Goal: Find specific page/section: Find specific page/section

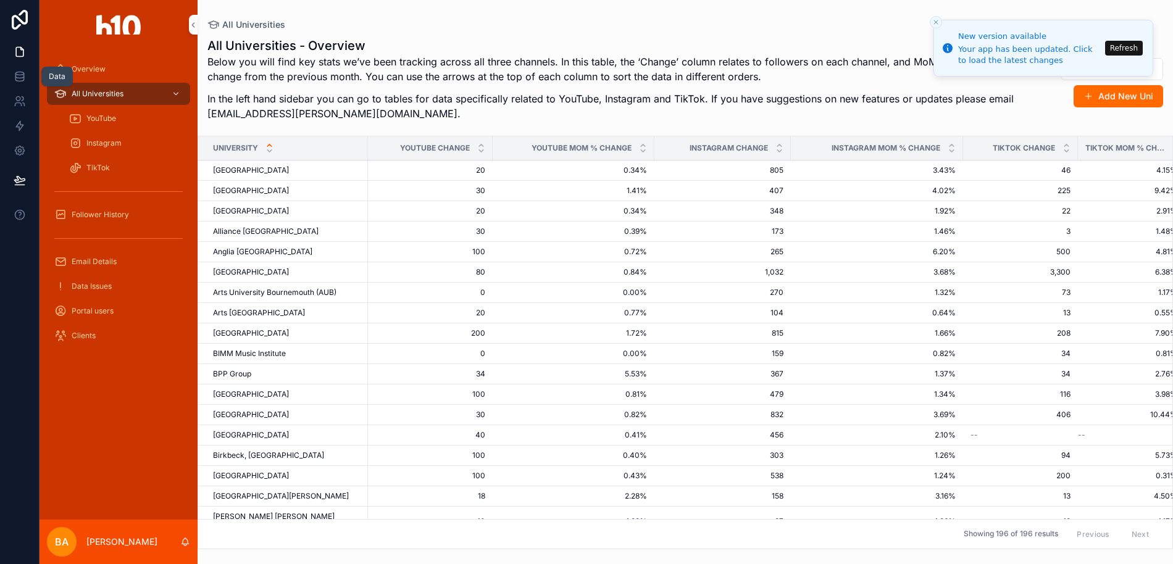
click at [23, 82] on icon at bounding box center [20, 76] width 12 height 12
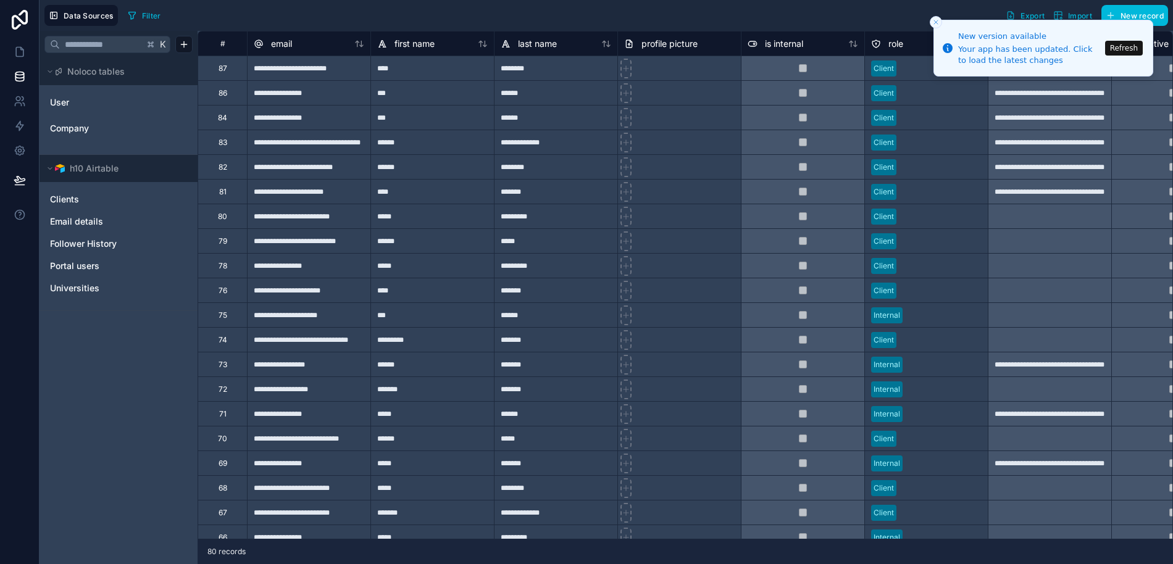
click at [107, 138] on div "User Company" at bounding box center [118, 115] width 148 height 54
click at [93, 130] on link "Company" at bounding box center [117, 128] width 135 height 12
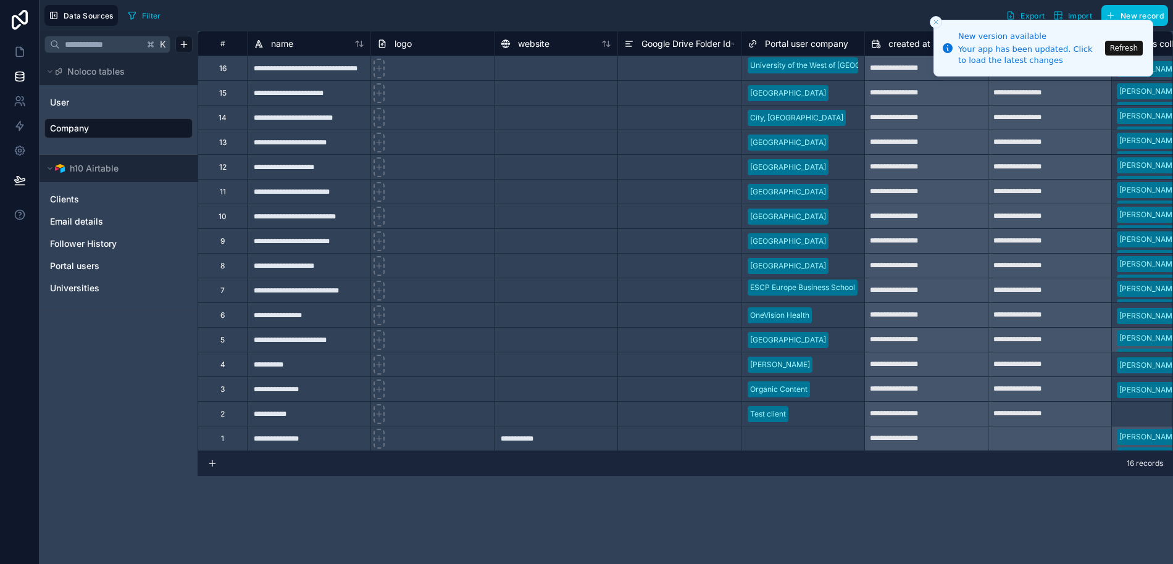
click at [1128, 48] on button "Refresh" at bounding box center [1124, 48] width 38 height 15
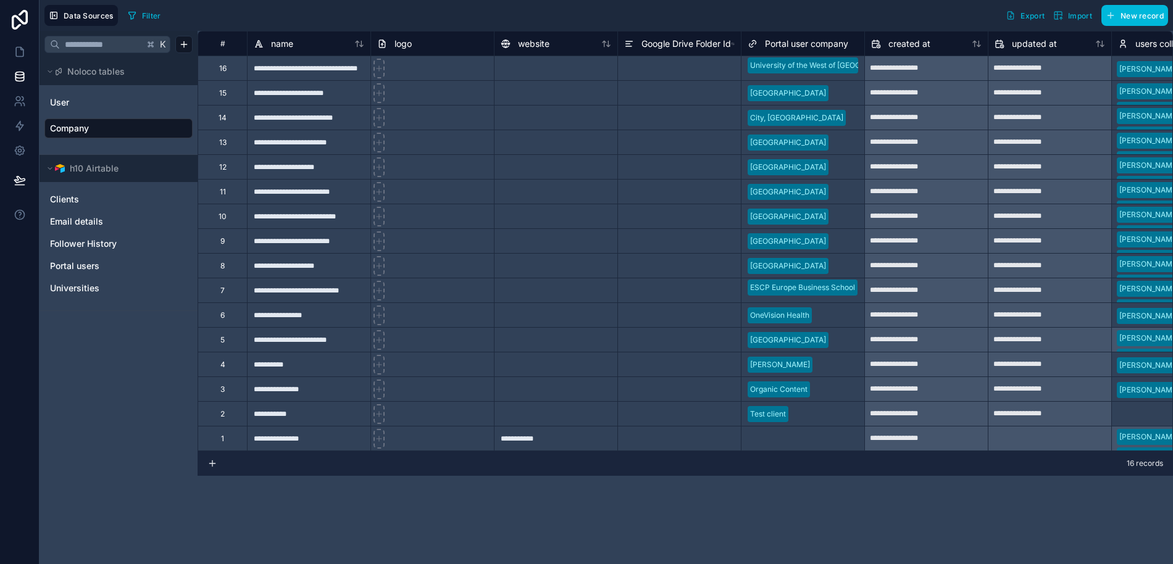
click at [78, 246] on span "Follower History" at bounding box center [83, 244] width 67 height 12
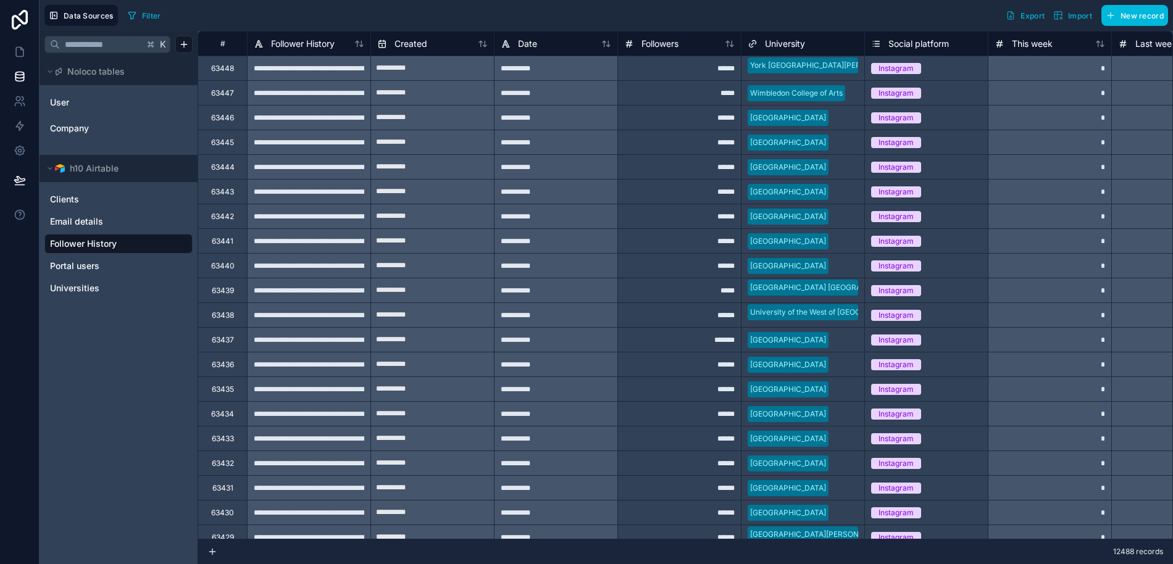
click at [124, 285] on link "Universities" at bounding box center [117, 288] width 135 height 12
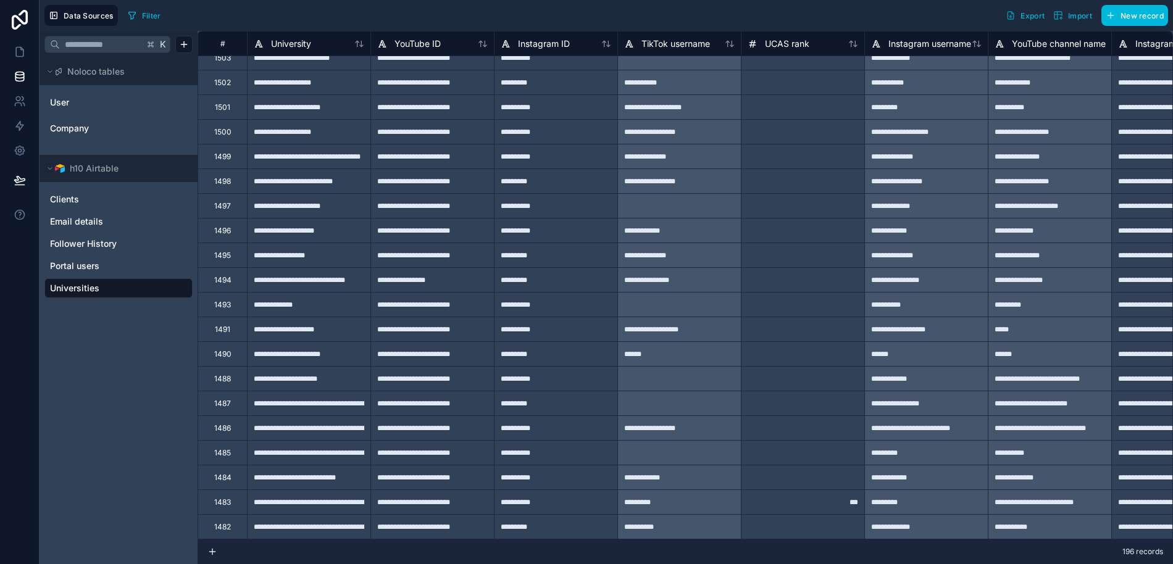
scroll to position [571, 0]
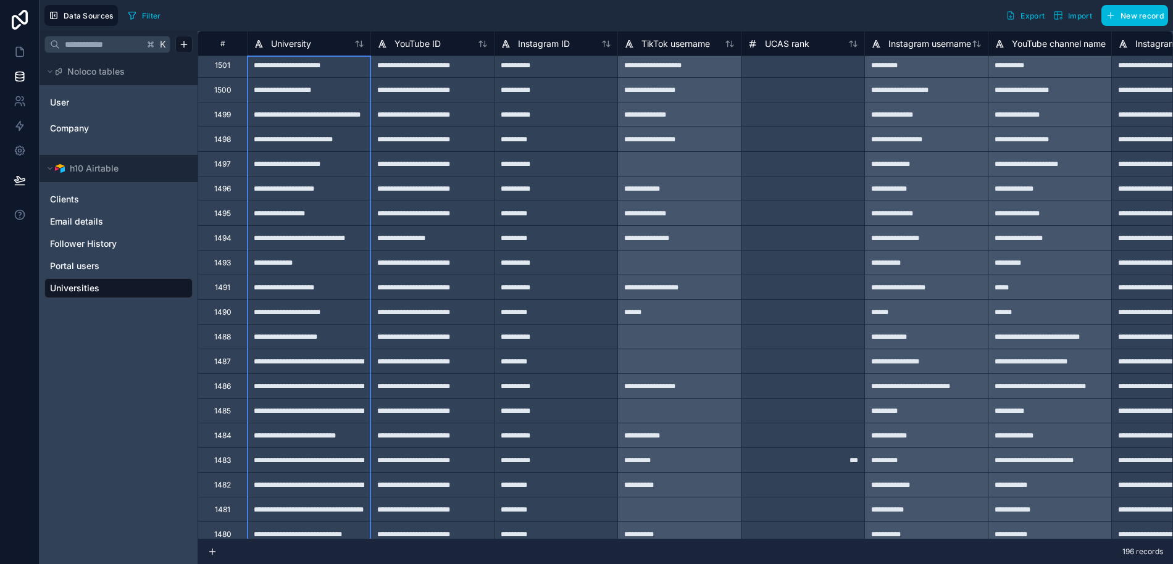
click at [357, 50] on div "University" at bounding box center [309, 43] width 110 height 15
click at [359, 44] on icon at bounding box center [359, 44] width 10 height 10
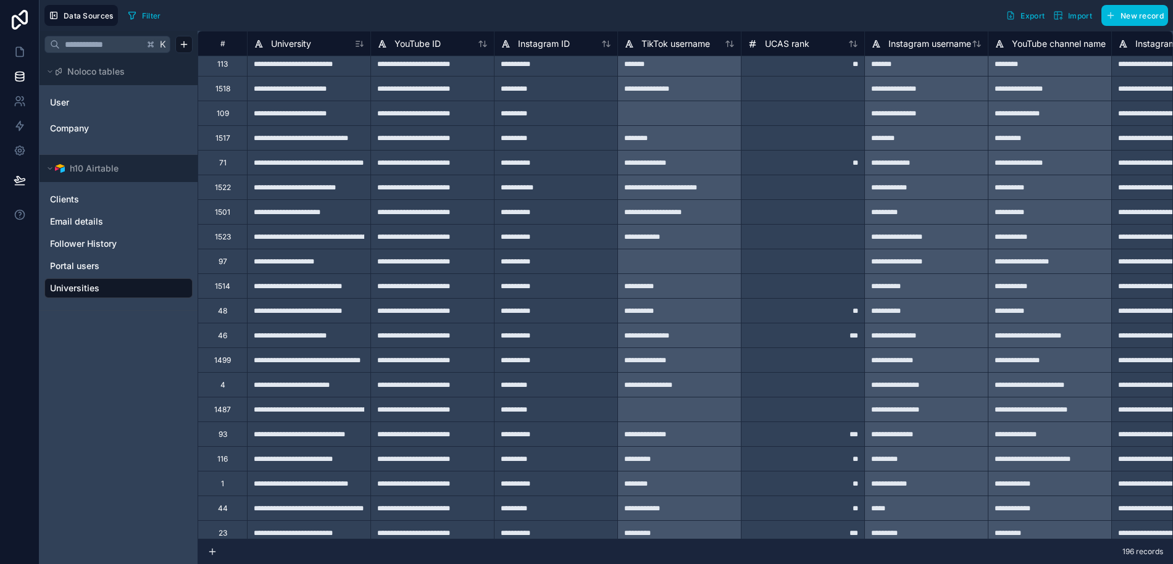
scroll to position [2329, 0]
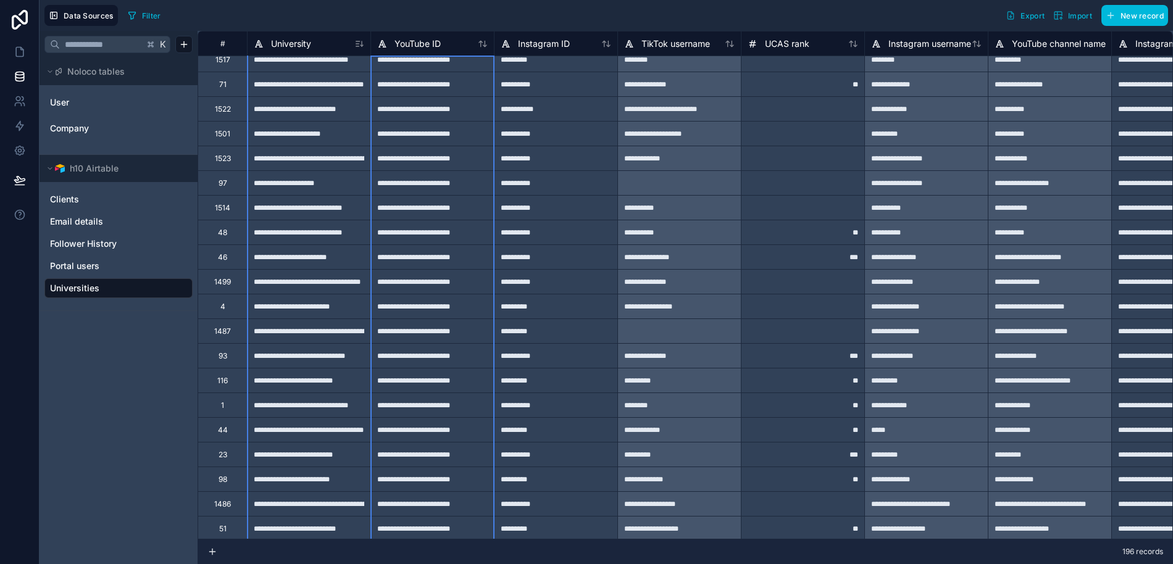
drag, startPoint x: 370, startPoint y: 45, endPoint x: 381, endPoint y: 46, distance: 10.6
click at [383, 45] on div "YouTube ID" at bounding box center [431, 43] width 123 height 25
drag, startPoint x: 372, startPoint y: 44, endPoint x: 386, endPoint y: 43, distance: 14.8
click at [386, 43] on div "YouTube ID" at bounding box center [432, 43] width 123 height 15
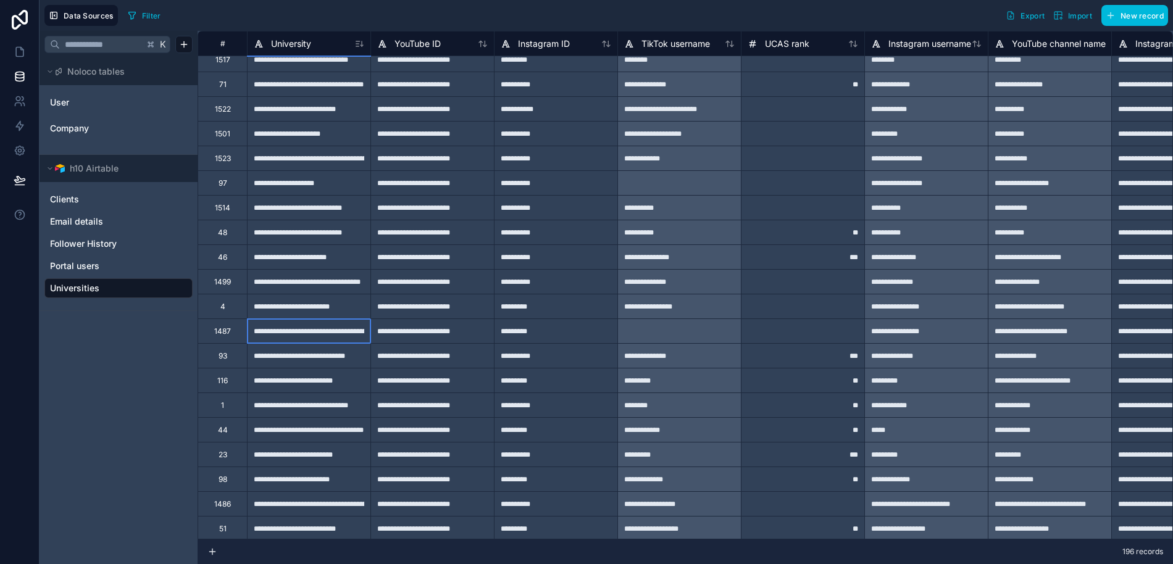
click at [309, 335] on div "**********" at bounding box center [308, 330] width 123 height 25
drag, startPoint x: 328, startPoint y: 328, endPoint x: 360, endPoint y: 329, distance: 32.1
click at [360, 329] on div "**********" at bounding box center [308, 330] width 123 height 25
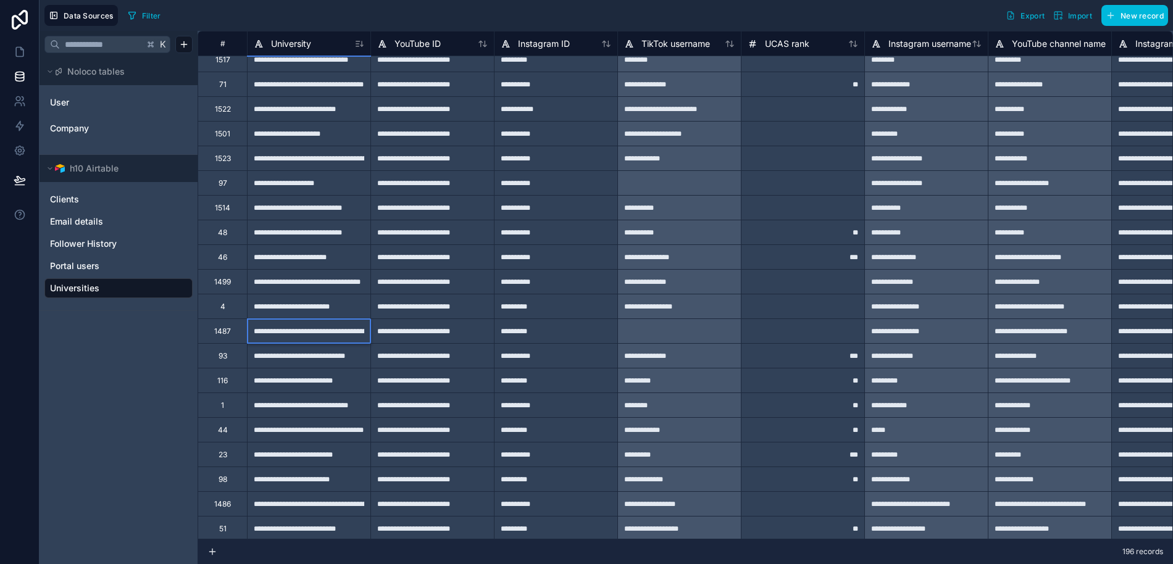
click at [360, 329] on input "**********" at bounding box center [308, 331] width 123 height 24
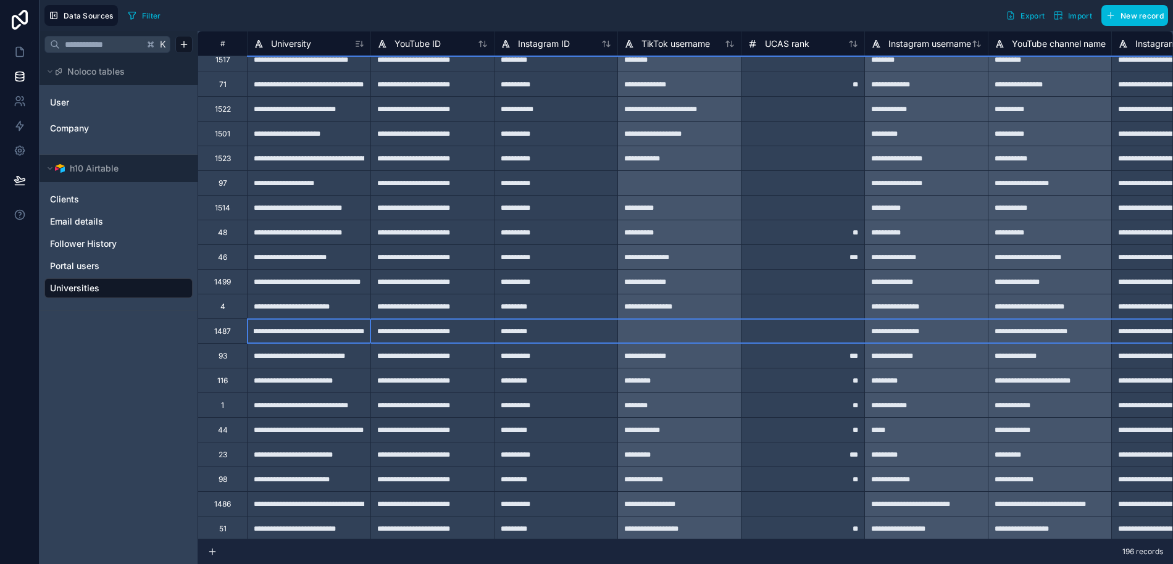
click at [220, 333] on div "1487" at bounding box center [222, 331] width 17 height 10
click at [221, 333] on div "1487" at bounding box center [222, 331] width 17 height 10
click at [231, 330] on div "1487" at bounding box center [221, 330] width 49 height 25
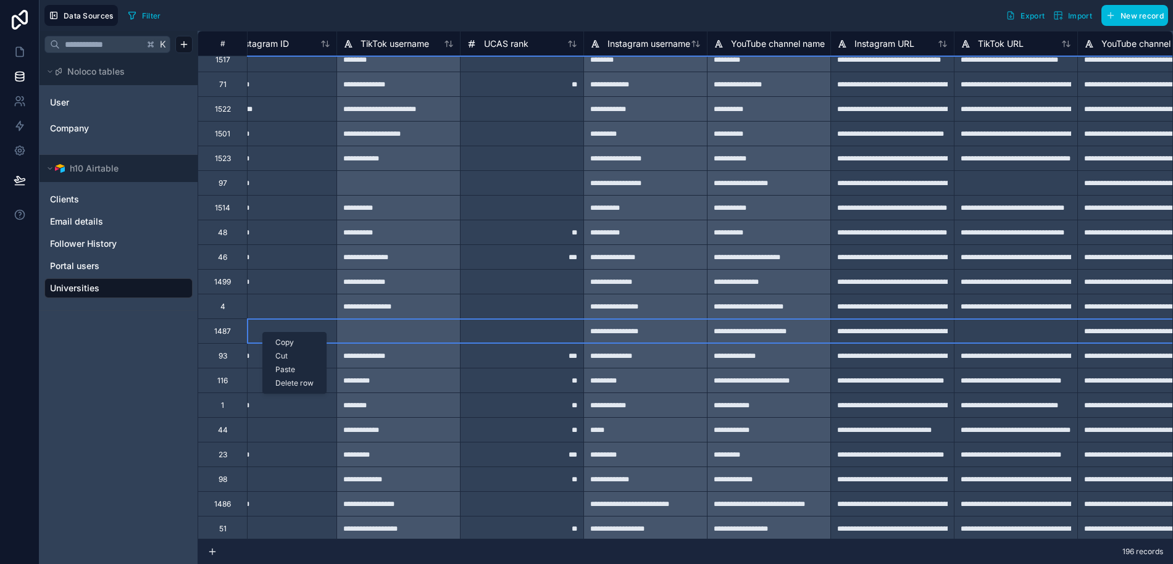
scroll to position [2329, 0]
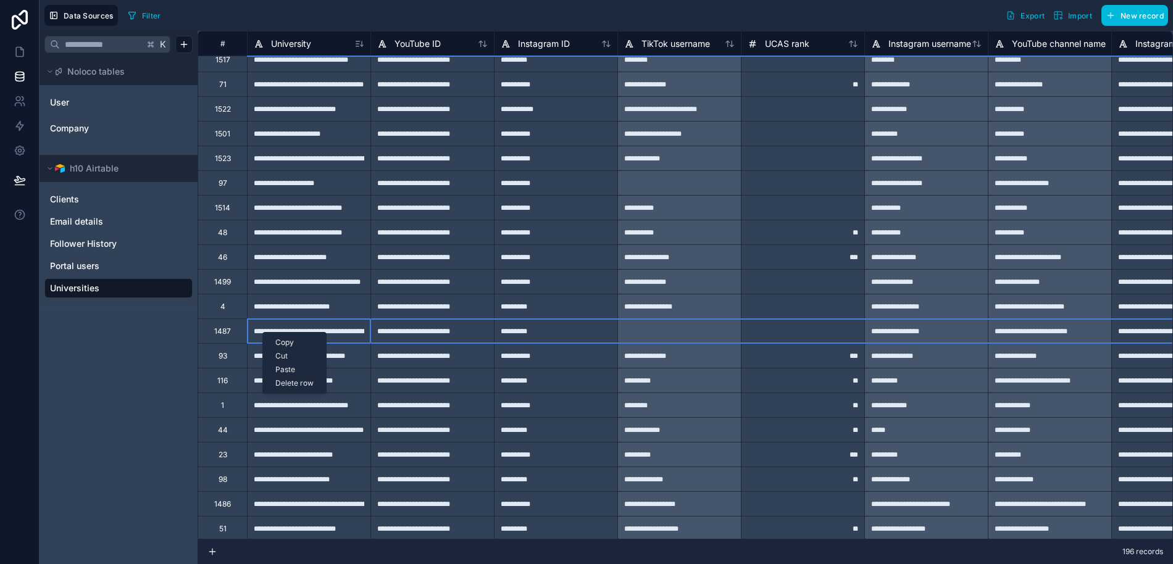
click at [371, 402] on div "**********" at bounding box center [431, 405] width 123 height 25
click at [148, 18] on span "Filter" at bounding box center [151, 15] width 19 height 9
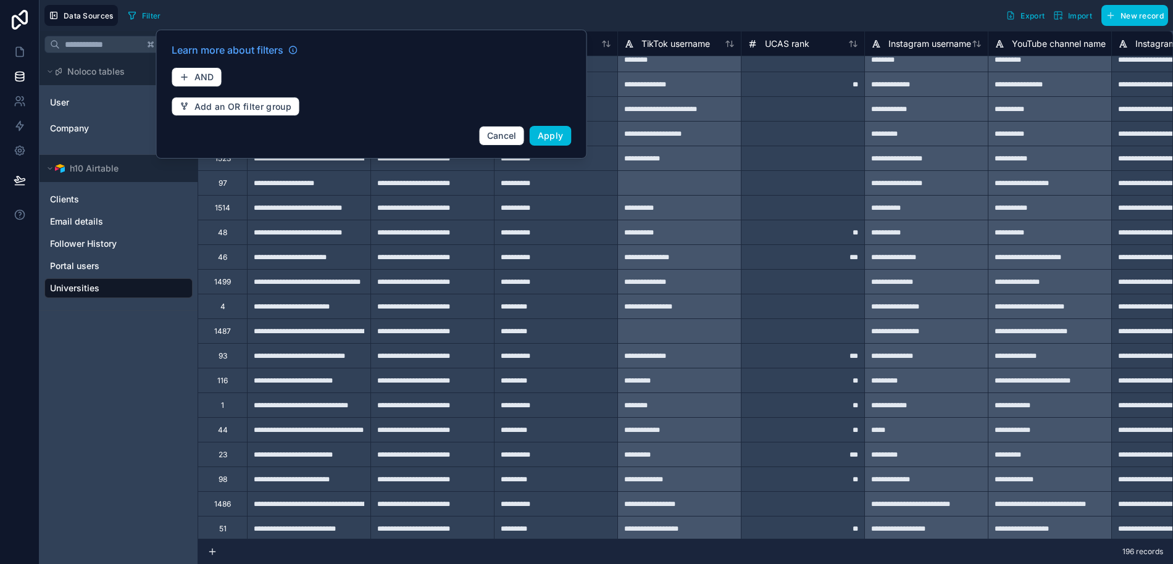
click at [314, 334] on div "**********" at bounding box center [308, 330] width 123 height 25
click at [314, 334] on input "**********" at bounding box center [308, 331] width 123 height 24
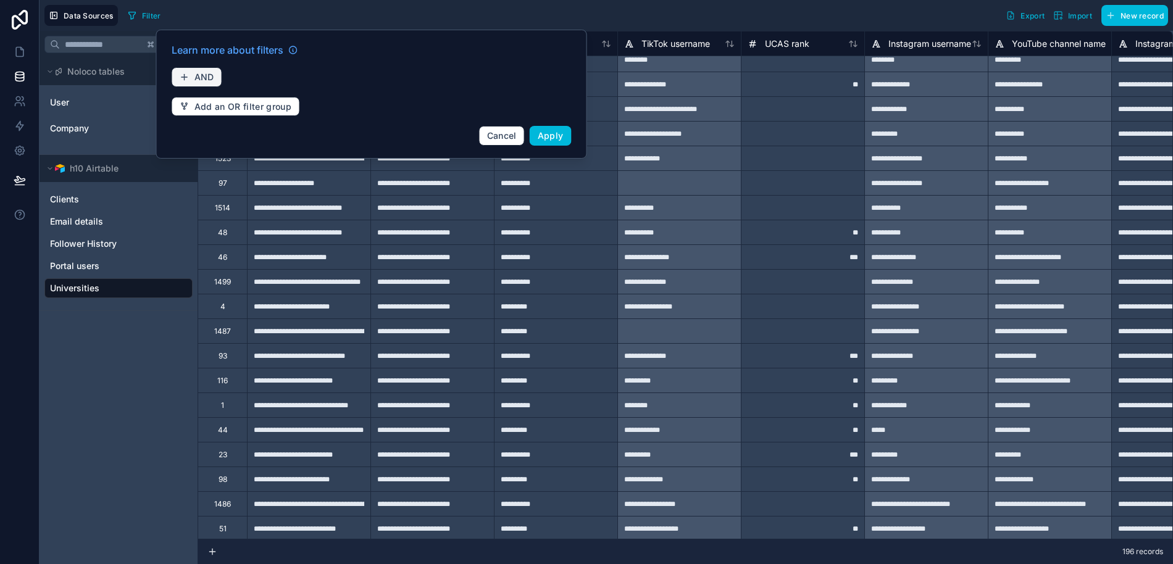
click at [207, 75] on span "AND" at bounding box center [204, 77] width 20 height 11
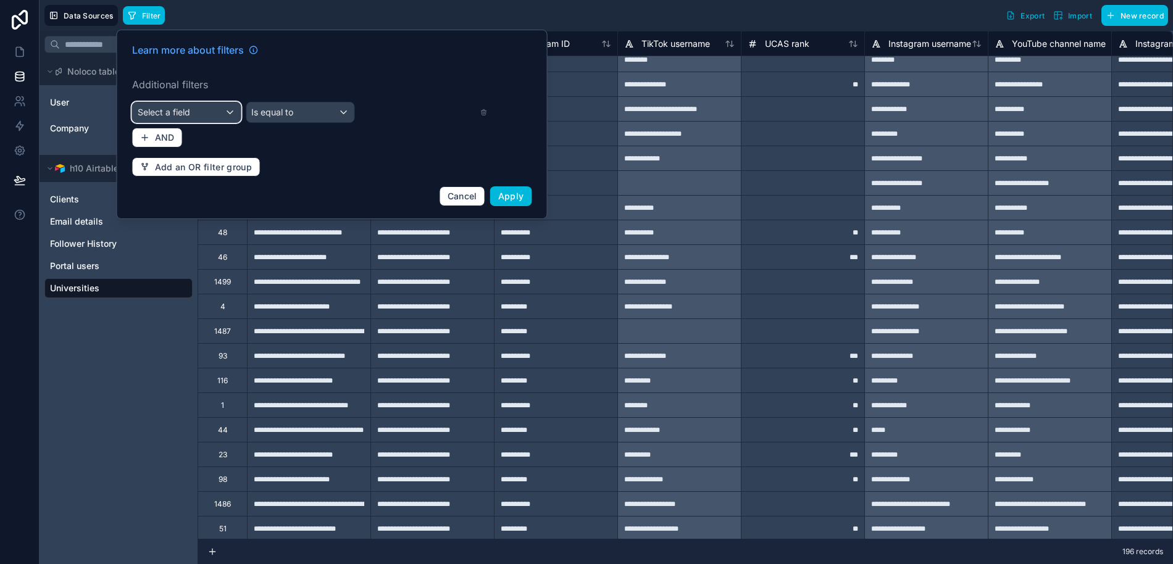
click at [214, 111] on div "Select a field" at bounding box center [187, 112] width 108 height 20
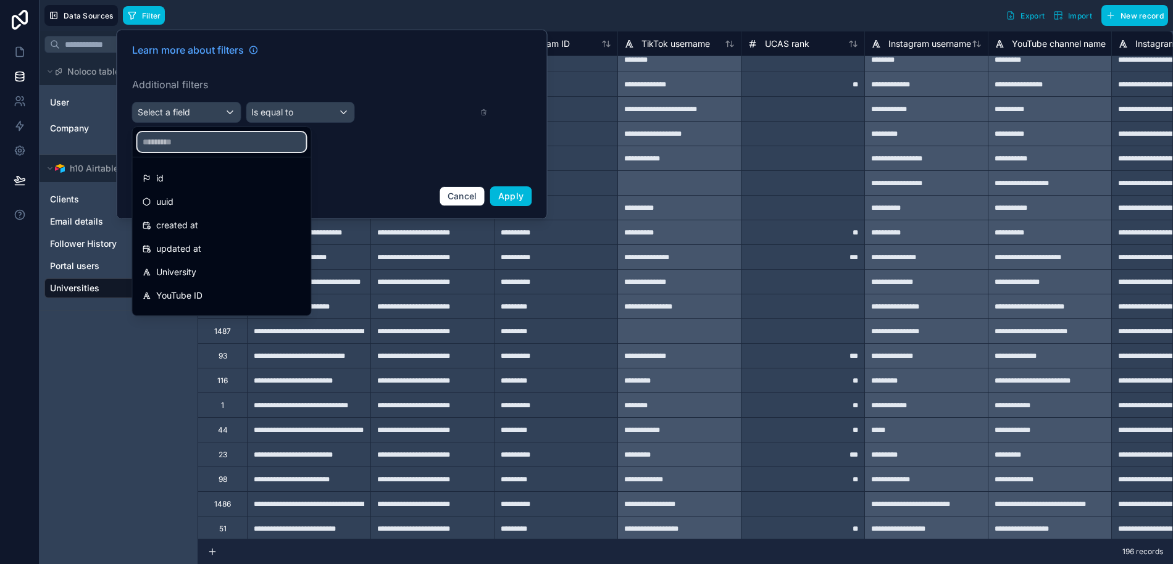
click at [188, 141] on input "text" at bounding box center [222, 142] width 168 height 20
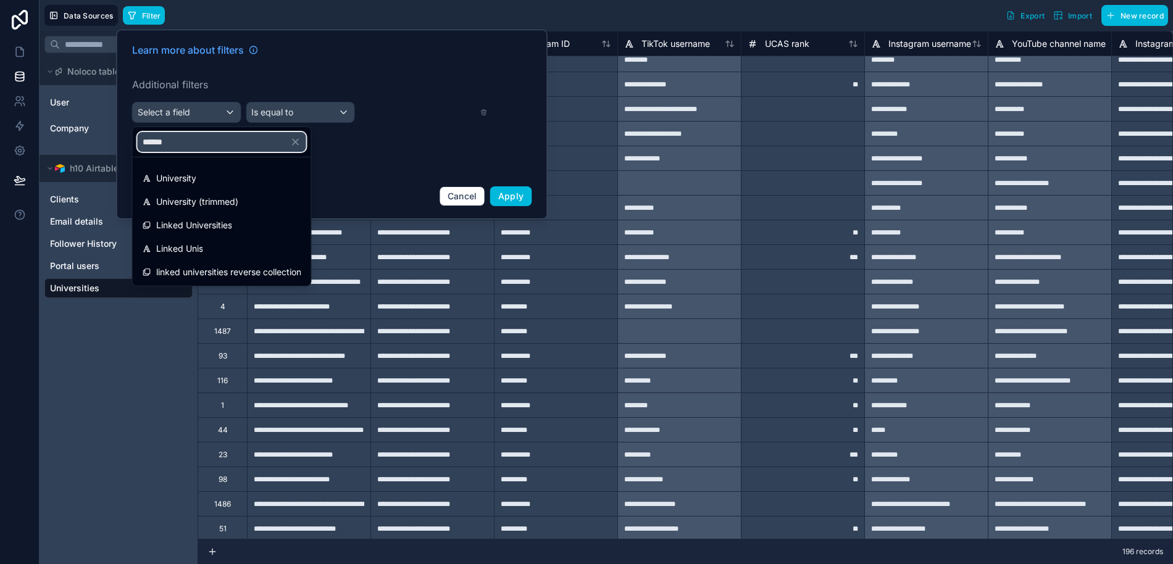
type input "******"
click at [188, 177] on span "University" at bounding box center [176, 178] width 40 height 15
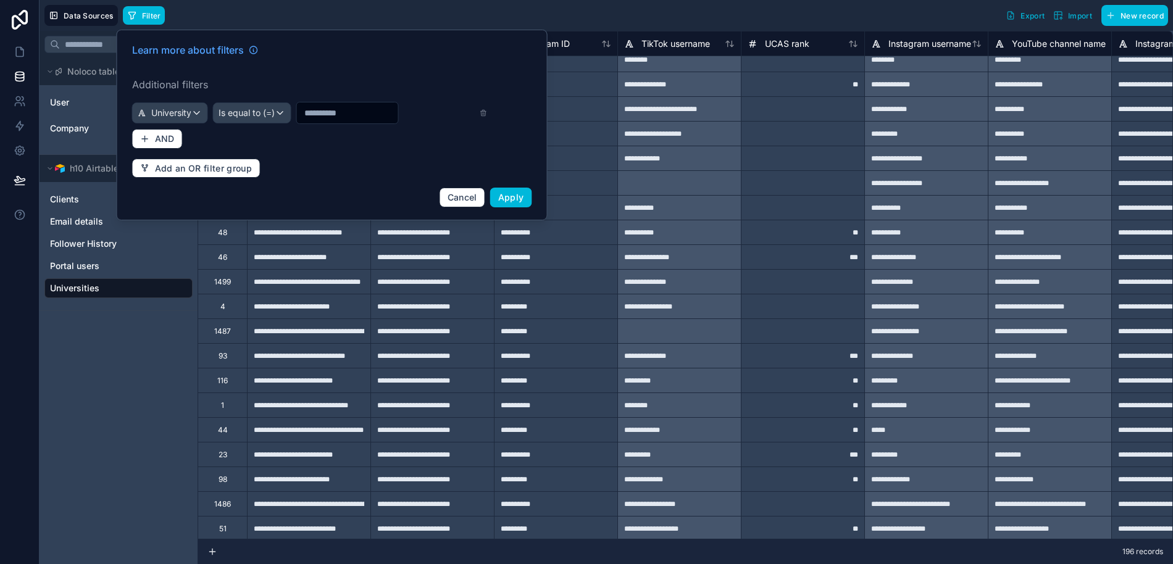
click at [326, 112] on input "text" at bounding box center [347, 112] width 101 height 17
paste input "**********"
type input "**********"
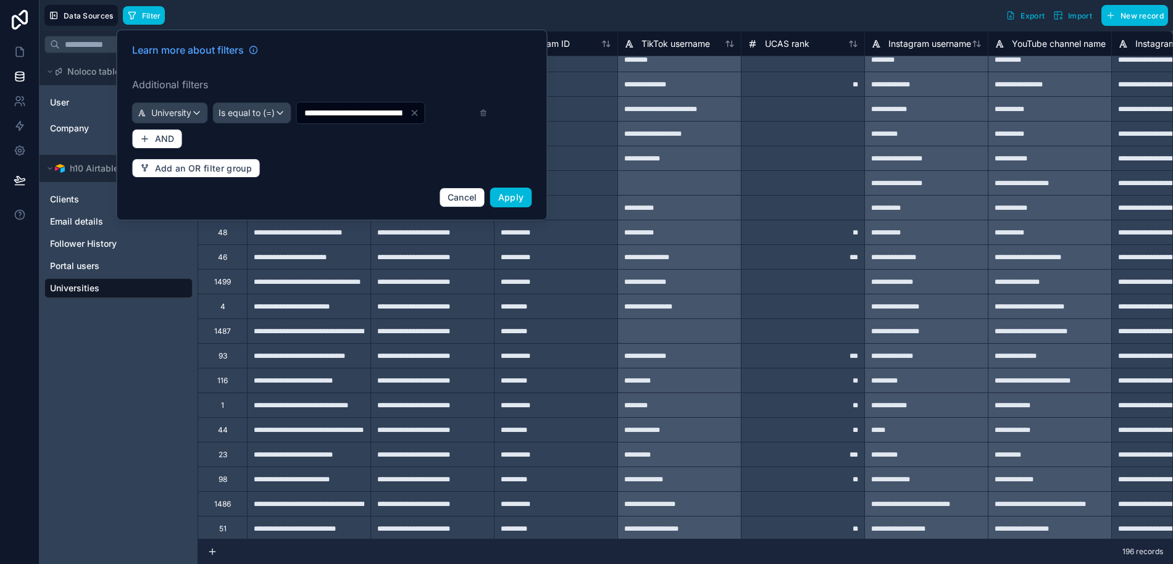
click at [511, 195] on span "Apply" at bounding box center [511, 197] width 26 height 10
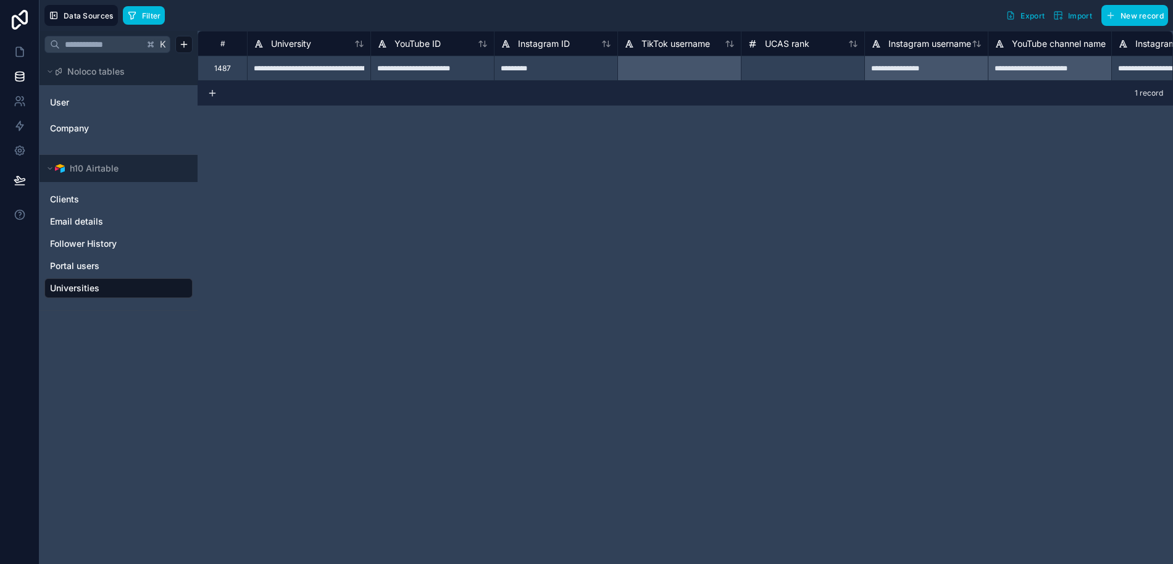
click at [305, 70] on div "**********" at bounding box center [308, 68] width 123 height 25
click at [233, 70] on div "1487" at bounding box center [221, 68] width 49 height 25
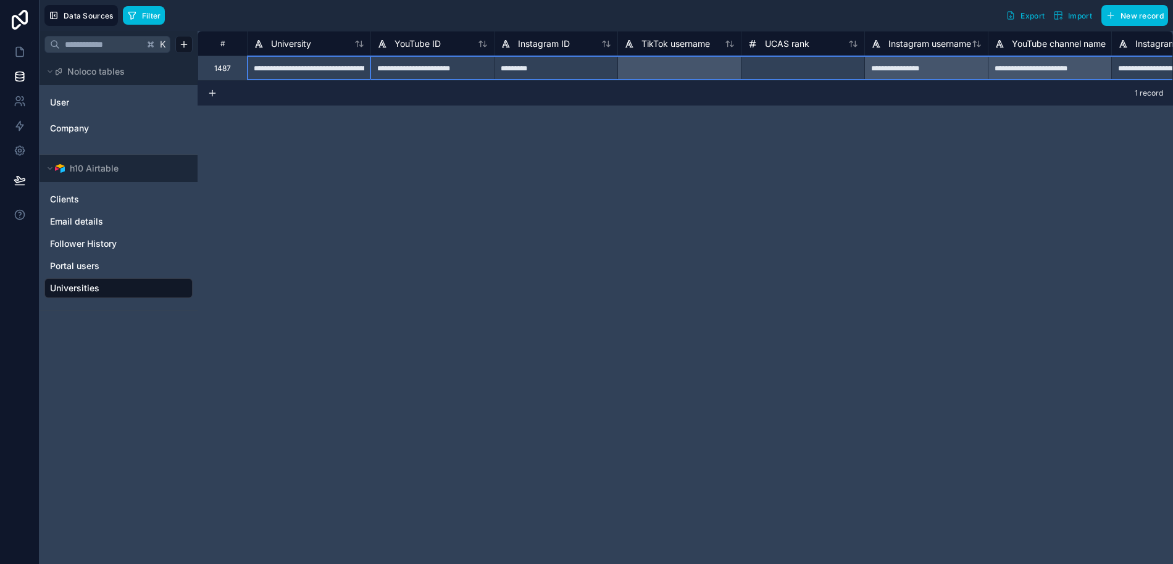
click at [98, 131] on link "Company" at bounding box center [117, 128] width 135 height 12
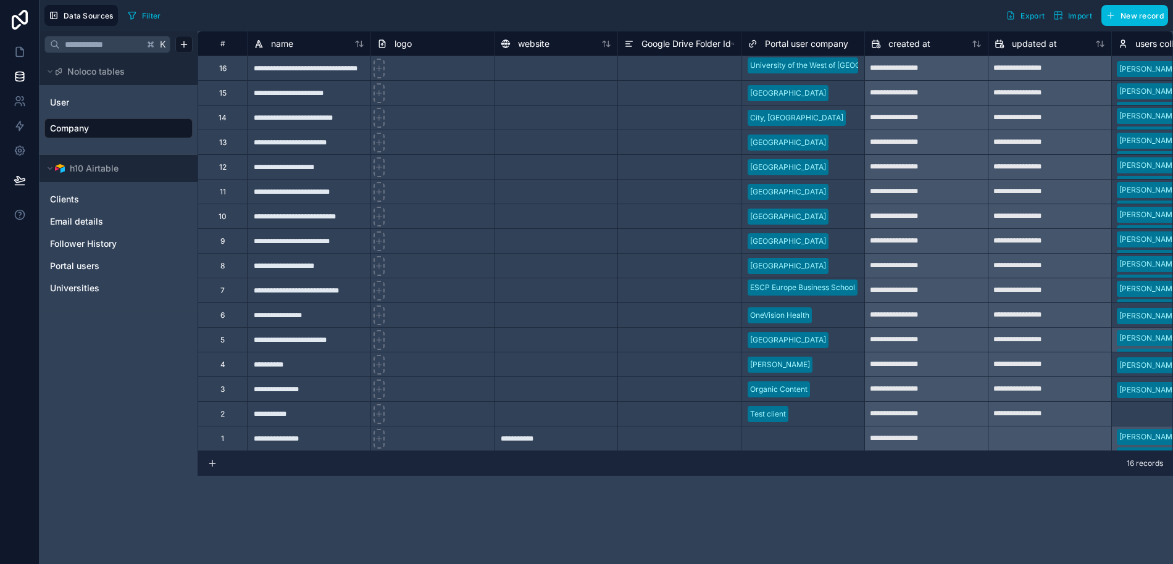
click at [84, 247] on span "Follower History" at bounding box center [83, 244] width 67 height 12
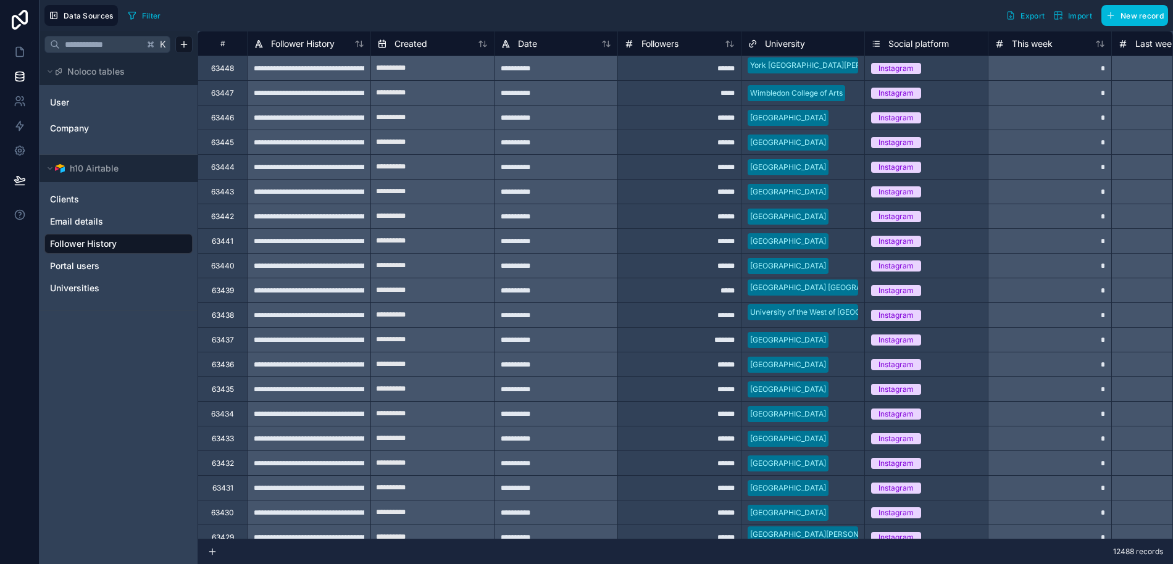
click at [123, 44] on input "text" at bounding box center [102, 44] width 84 height 22
paste input "**********"
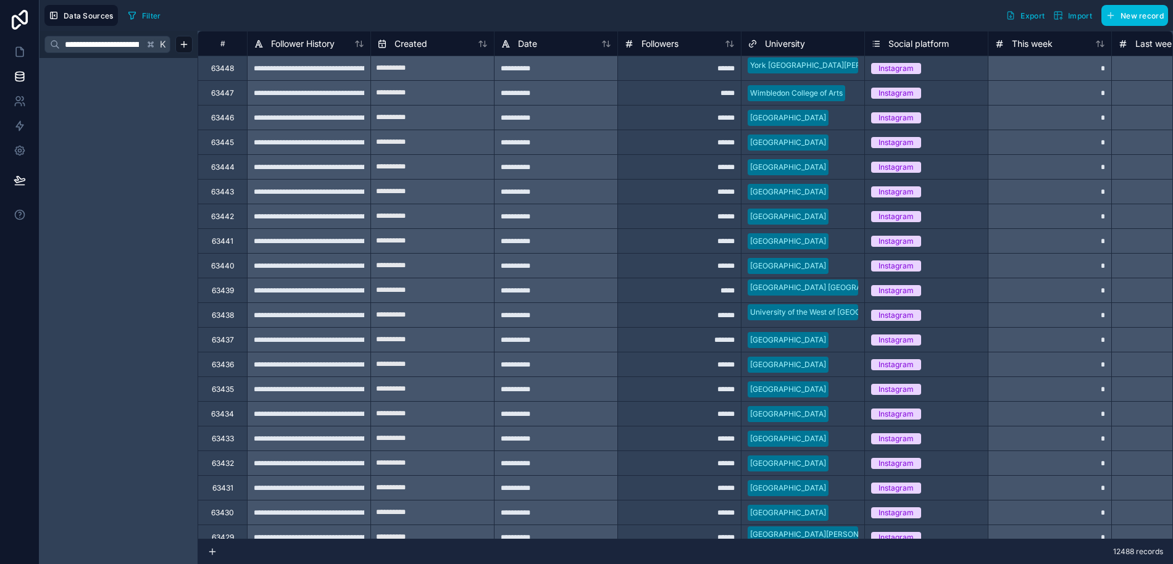
scroll to position [0, 152]
type input "**********"
click at [20, 78] on icon at bounding box center [20, 76] width 12 height 12
click at [153, 44] on icon at bounding box center [150, 44] width 9 height 9
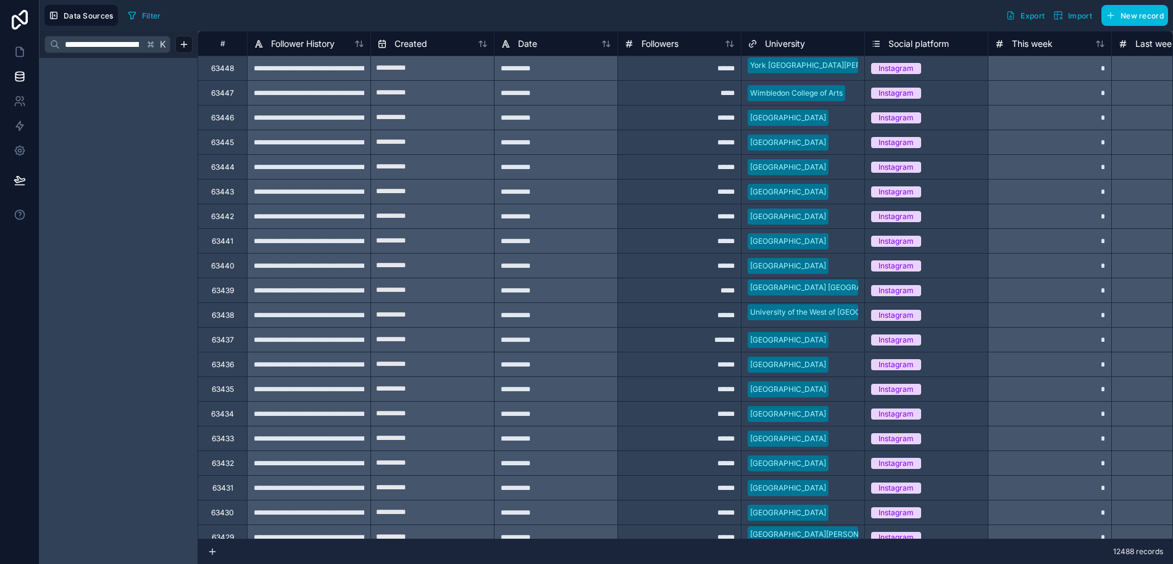
click at [77, 19] on span "Data Sources" at bounding box center [89, 15] width 50 height 9
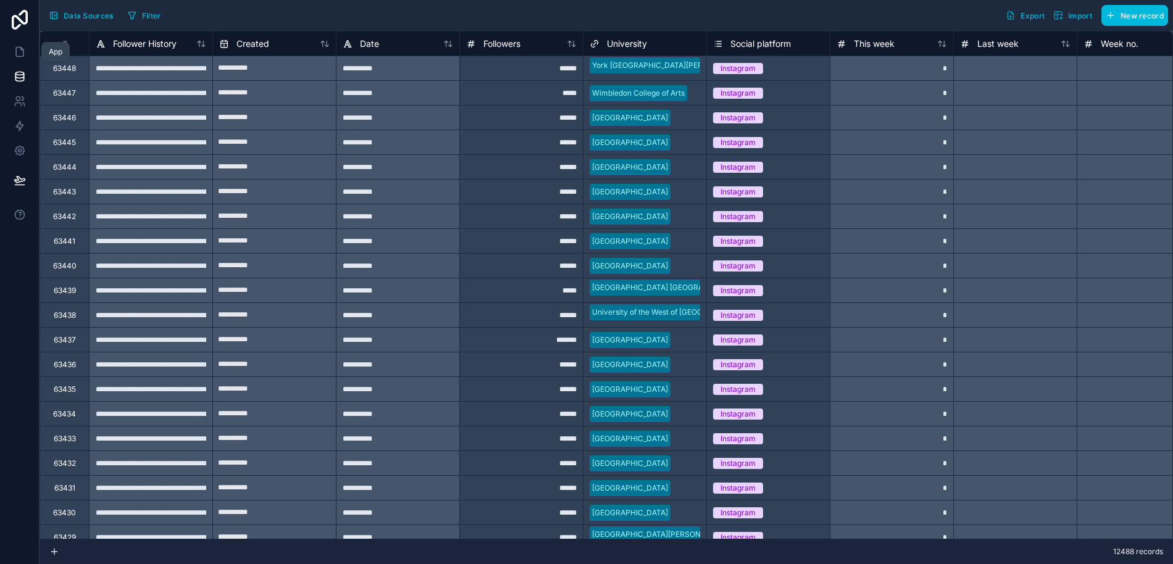
click at [20, 48] on icon at bounding box center [19, 52] width 7 height 9
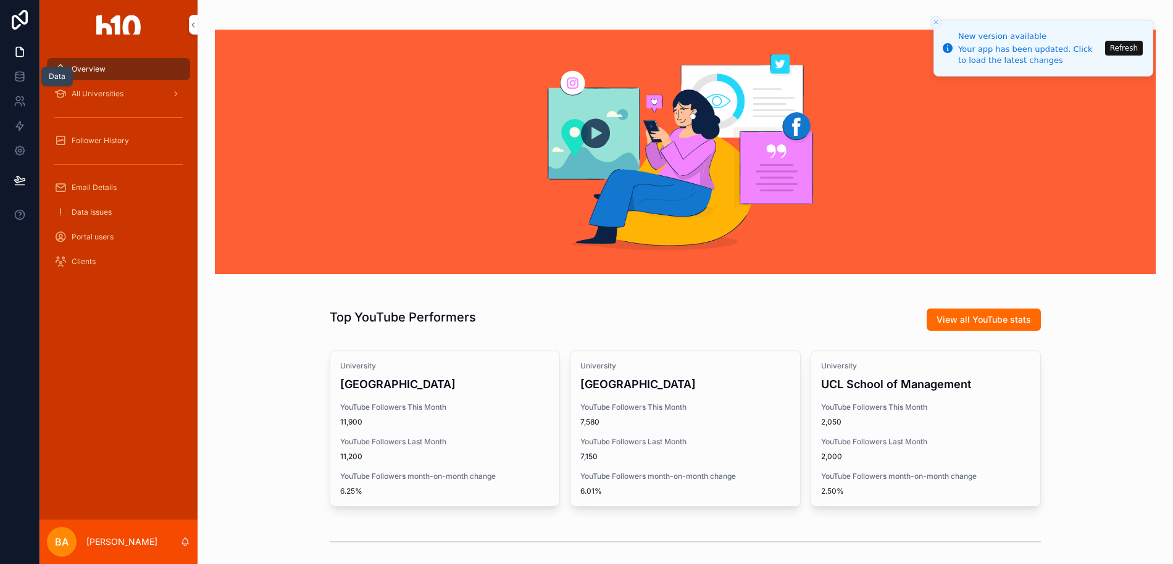
click at [18, 72] on icon at bounding box center [19, 73] width 8 height 3
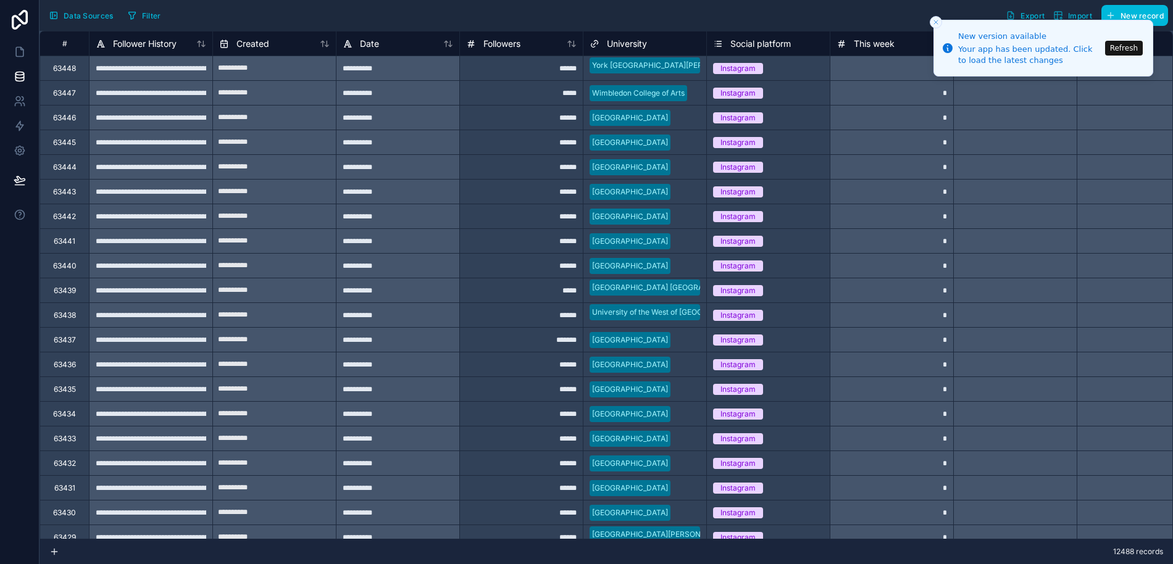
click at [69, 19] on span "Data Sources" at bounding box center [89, 15] width 50 height 9
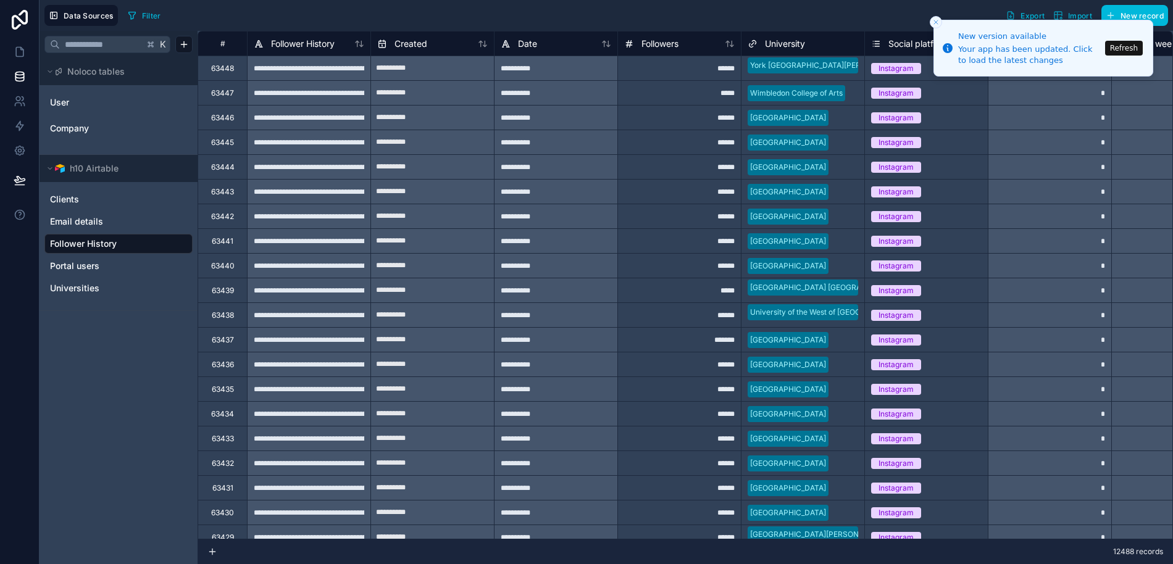
click at [70, 104] on link "User" at bounding box center [117, 102] width 135 height 12
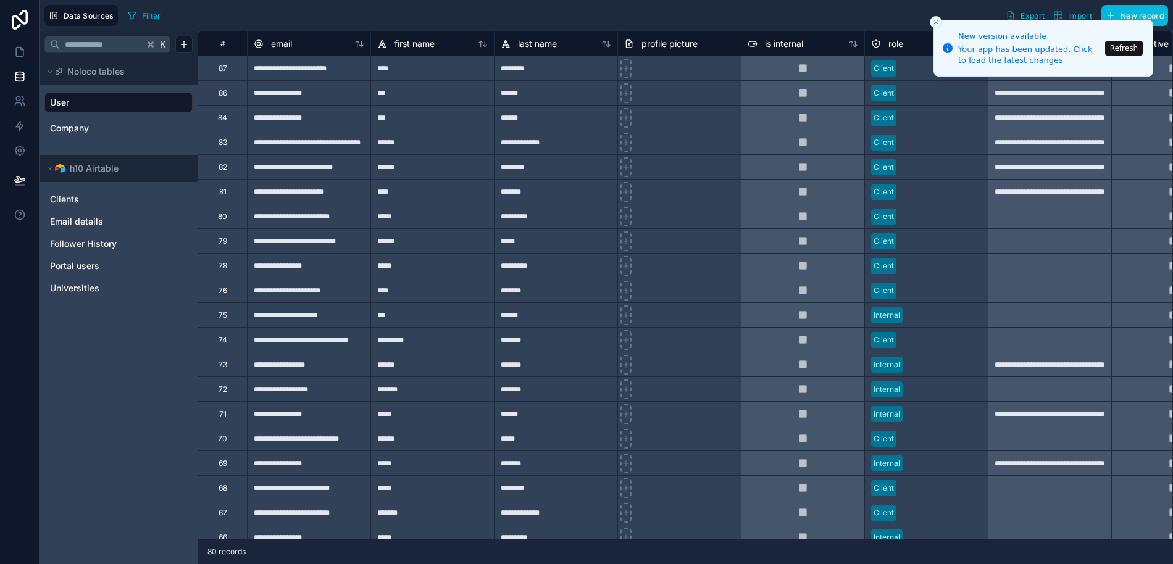
click at [70, 126] on span "Company" at bounding box center [69, 128] width 39 height 12
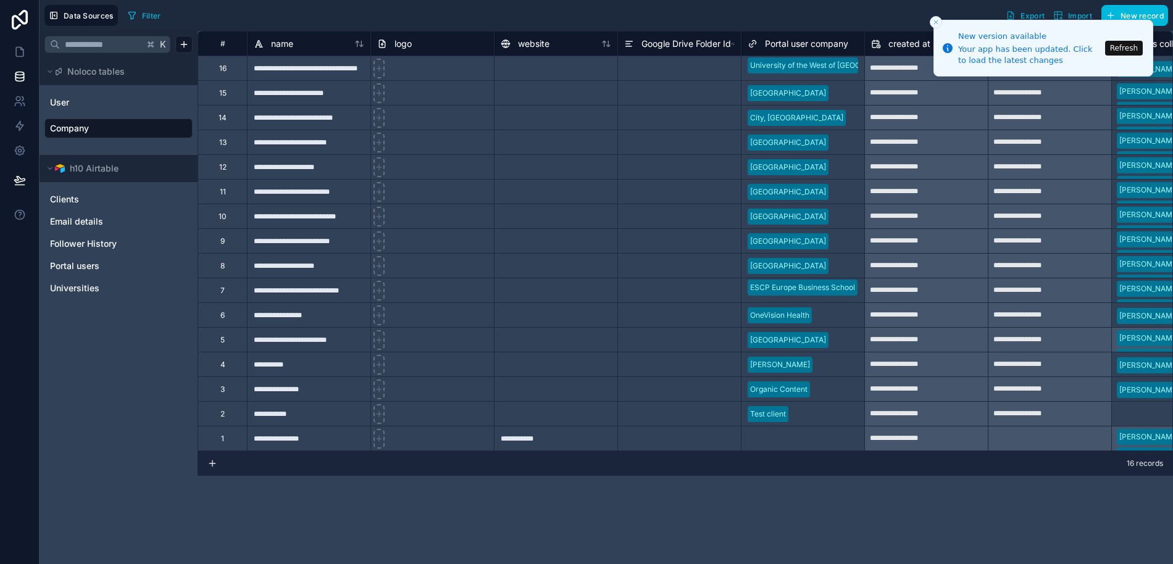
click at [73, 197] on span "Clients" at bounding box center [64, 199] width 29 height 12
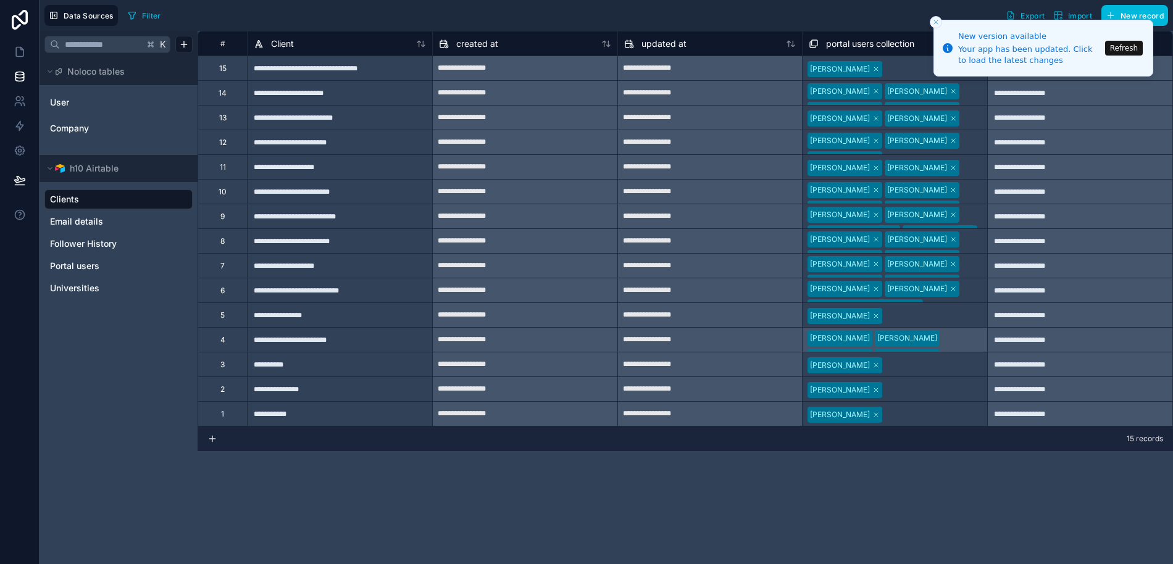
click at [113, 220] on link "Email details" at bounding box center [117, 221] width 135 height 12
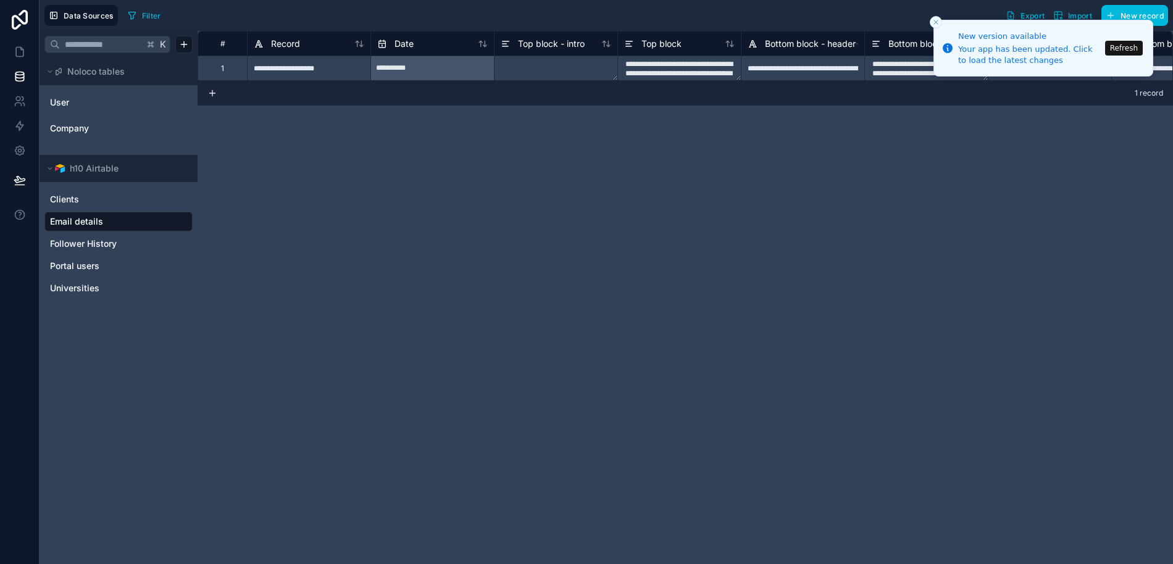
click at [91, 247] on span "Follower History" at bounding box center [83, 244] width 67 height 12
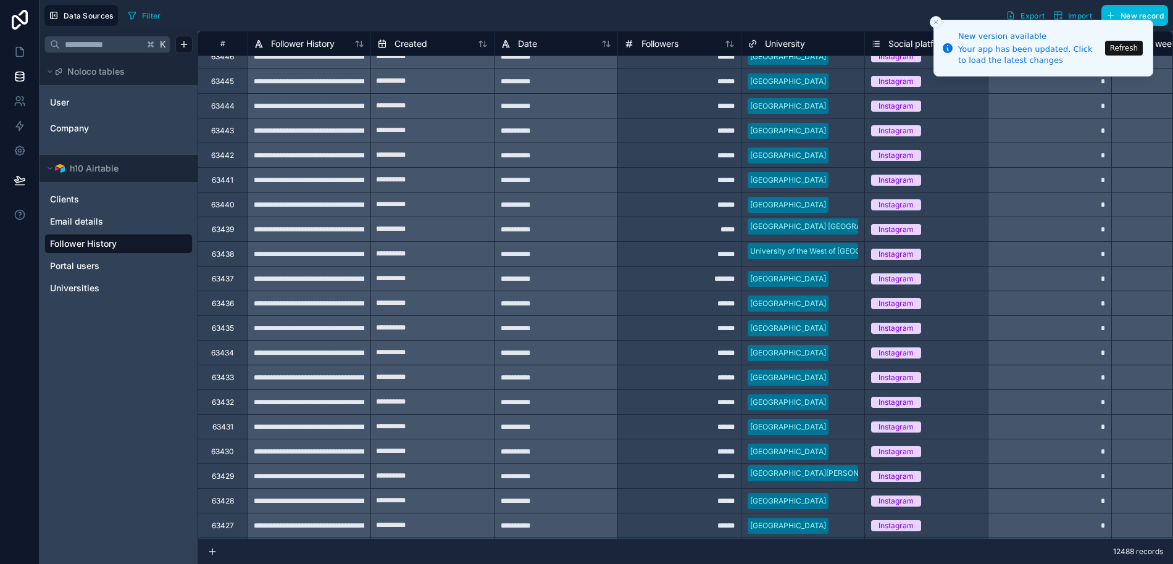
scroll to position [69, 0]
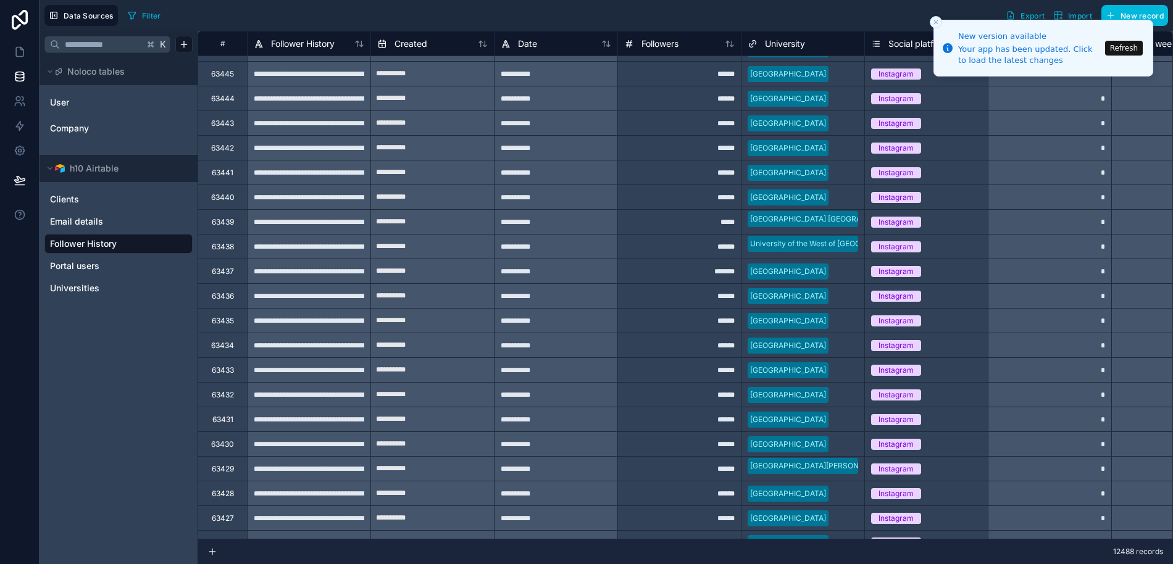
click at [74, 289] on span "Universities" at bounding box center [74, 288] width 49 height 12
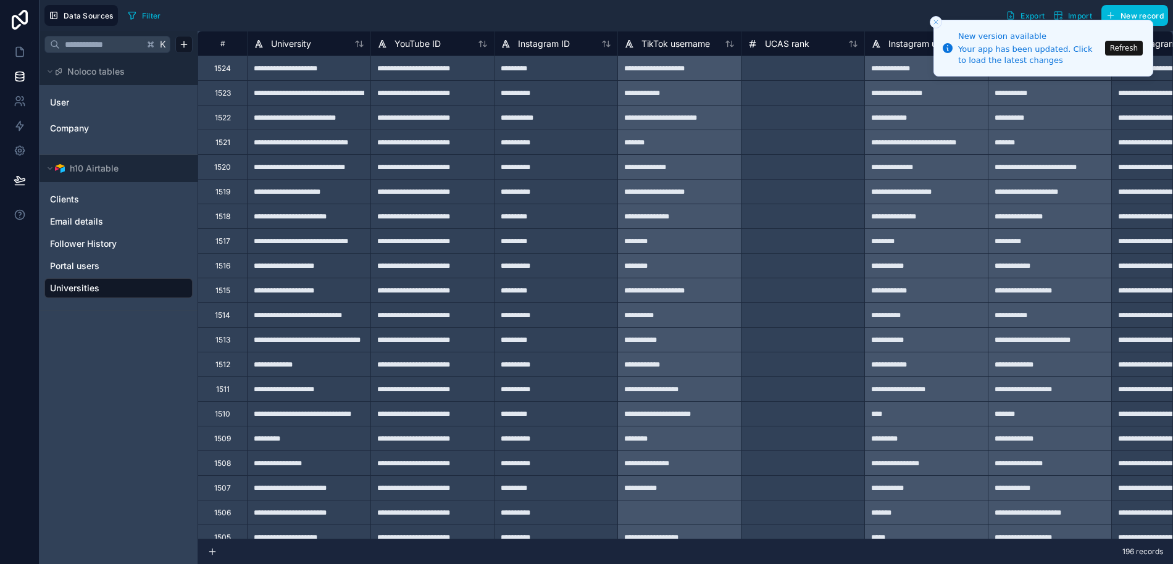
scroll to position [9, 0]
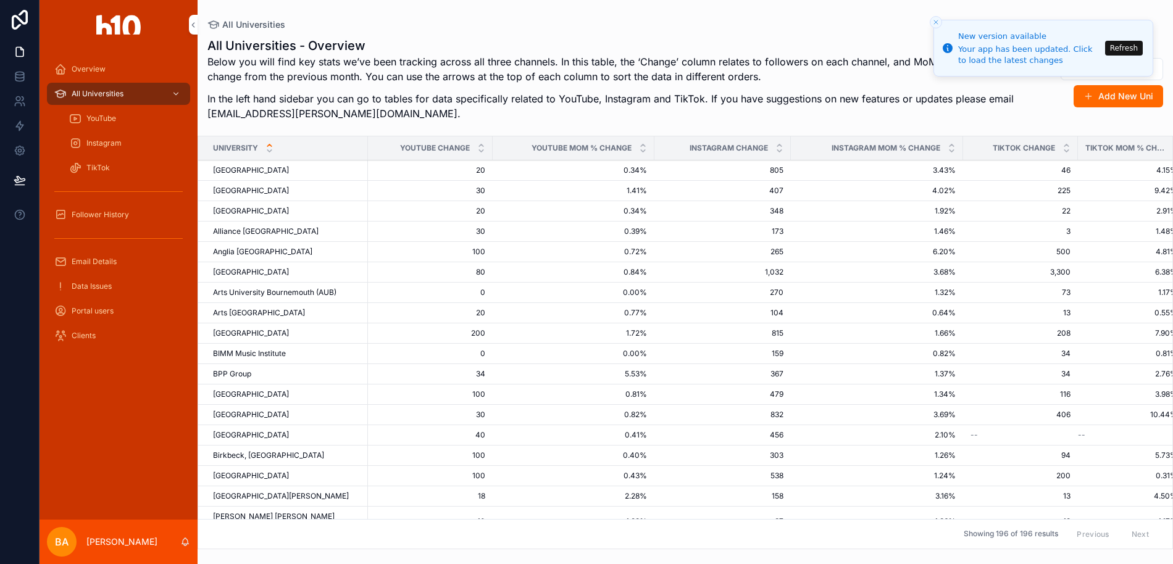
click at [106, 94] on span "All Universities" at bounding box center [98, 94] width 52 height 10
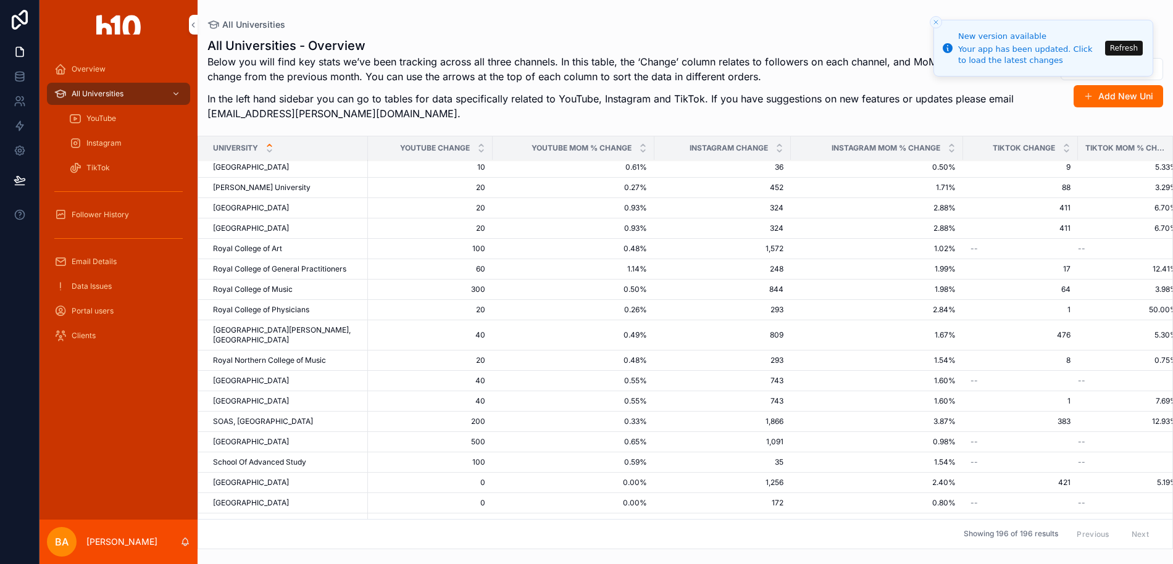
scroll to position [1957, 0]
click at [259, 395] on span "Royal Veterinary College" at bounding box center [251, 400] width 76 height 10
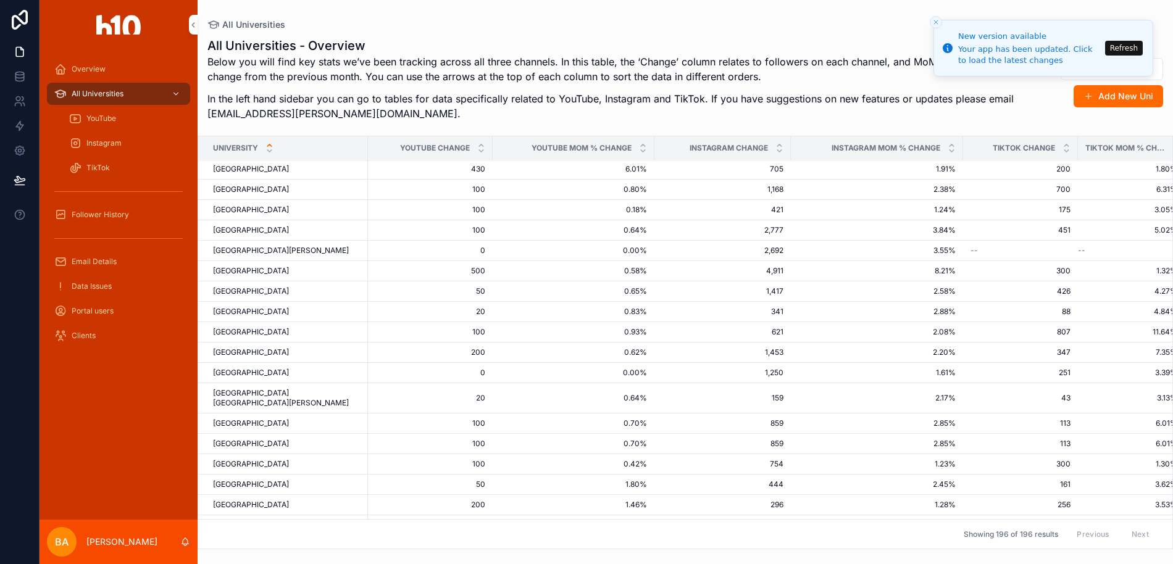
scroll to position [3731, 0]
